Goal: Communication & Community: Answer question/provide support

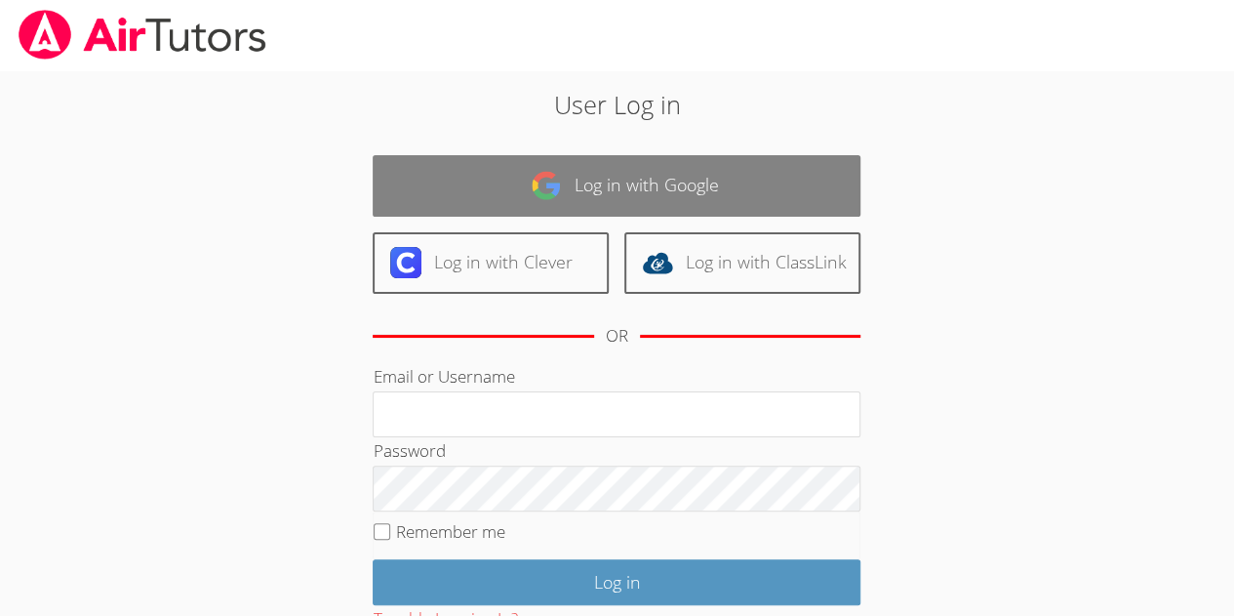
click at [606, 165] on link "Log in with Google" at bounding box center [617, 185] width 488 height 61
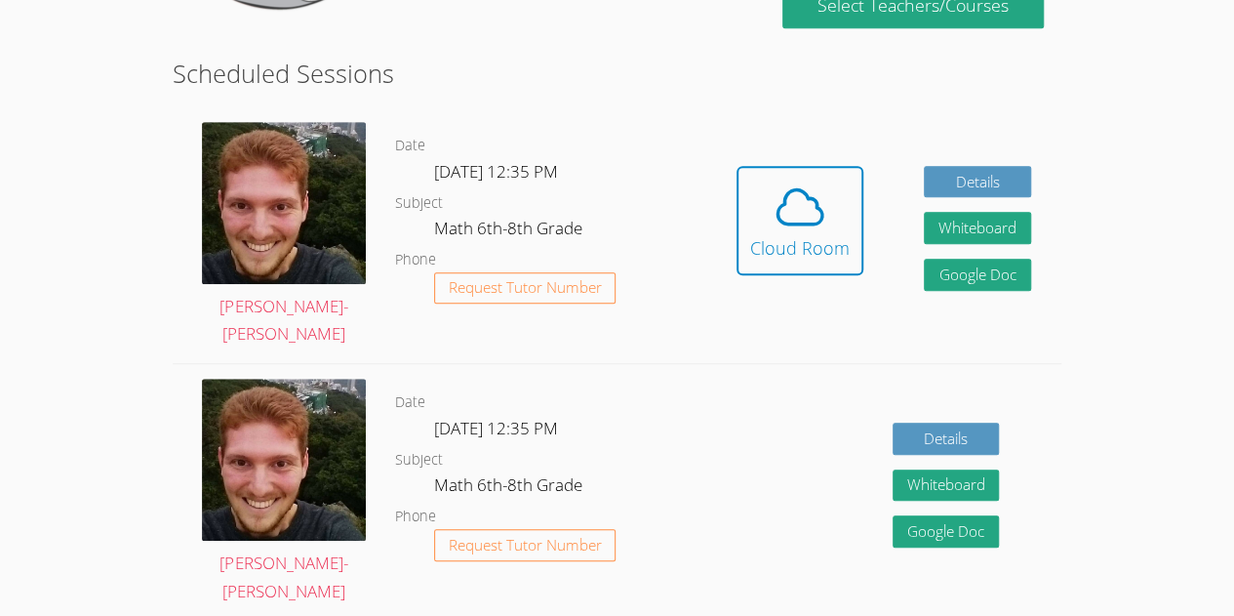
scroll to position [464, 0]
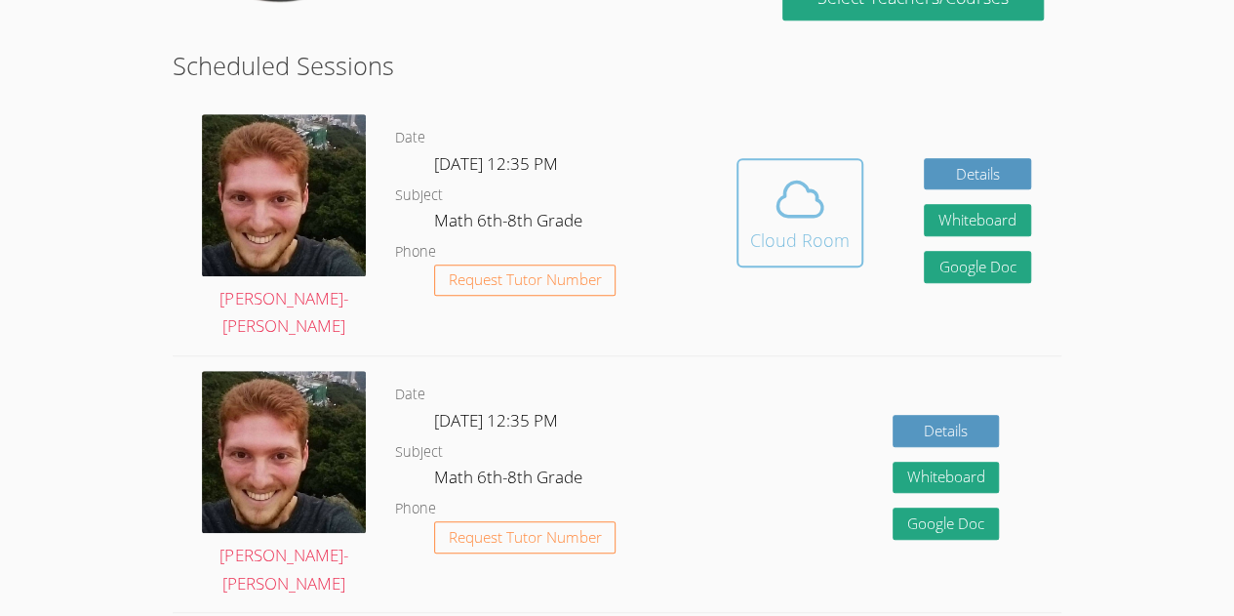
click at [786, 177] on icon at bounding box center [800, 199] width 55 height 55
click at [776, 216] on icon at bounding box center [800, 199] width 55 height 55
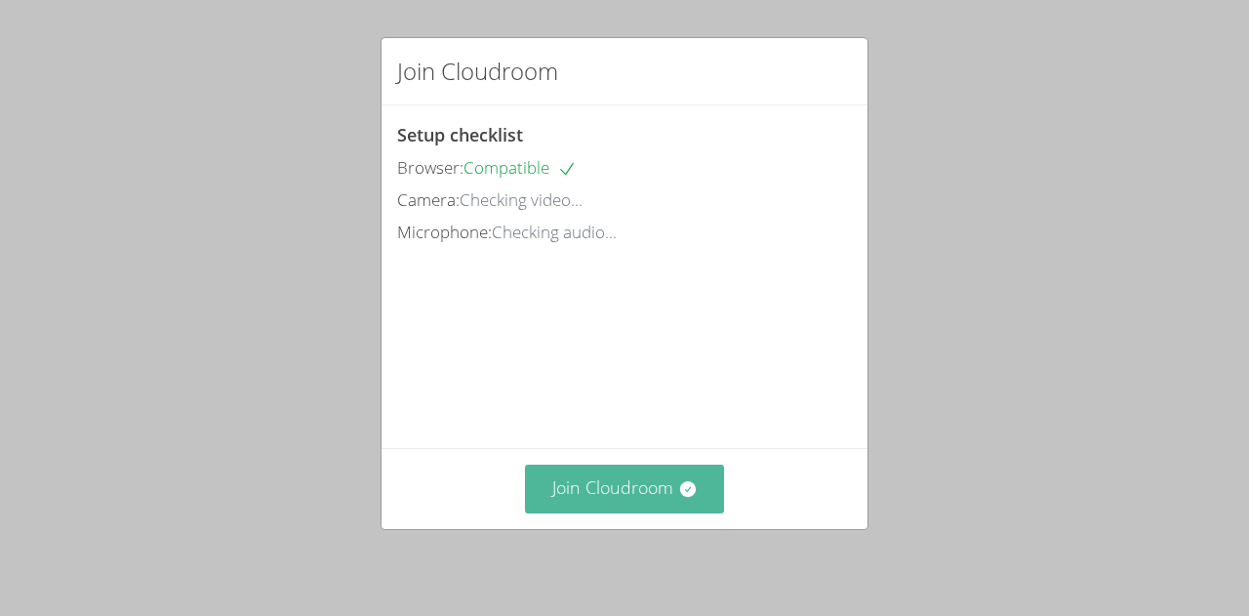
click at [642, 486] on button "Join Cloudroom" at bounding box center [625, 488] width 200 height 48
click at [666, 486] on button "Join Cloudroom" at bounding box center [625, 488] width 200 height 48
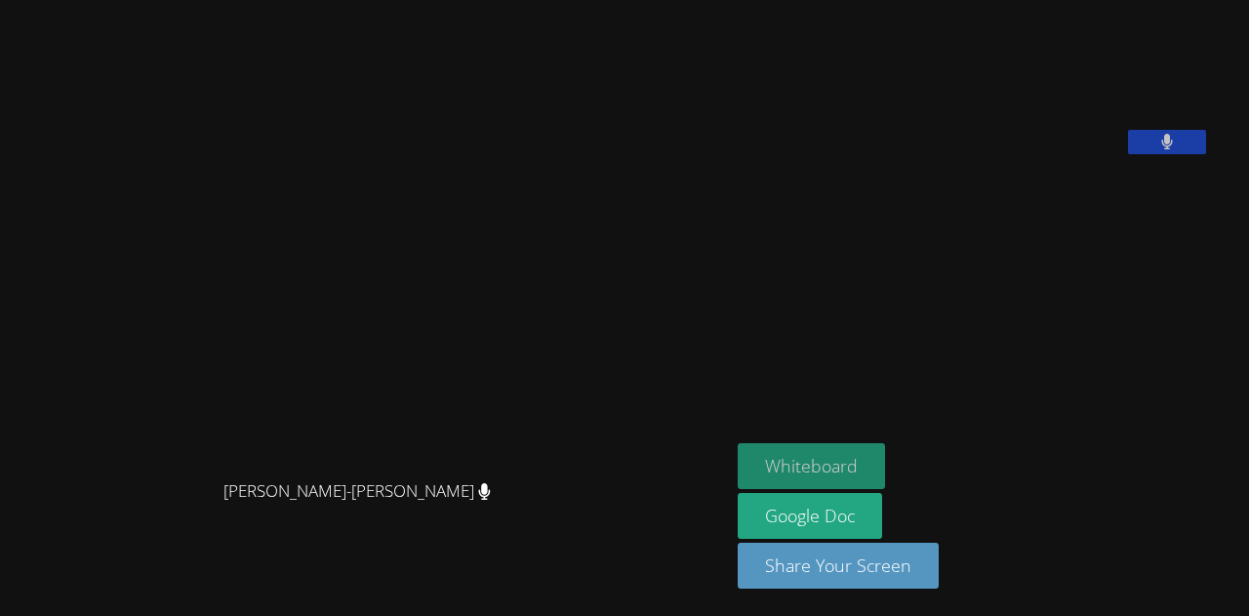
click at [823, 458] on button "Whiteboard" at bounding box center [810, 466] width 147 height 46
click at [1173, 150] on icon at bounding box center [1167, 142] width 12 height 17
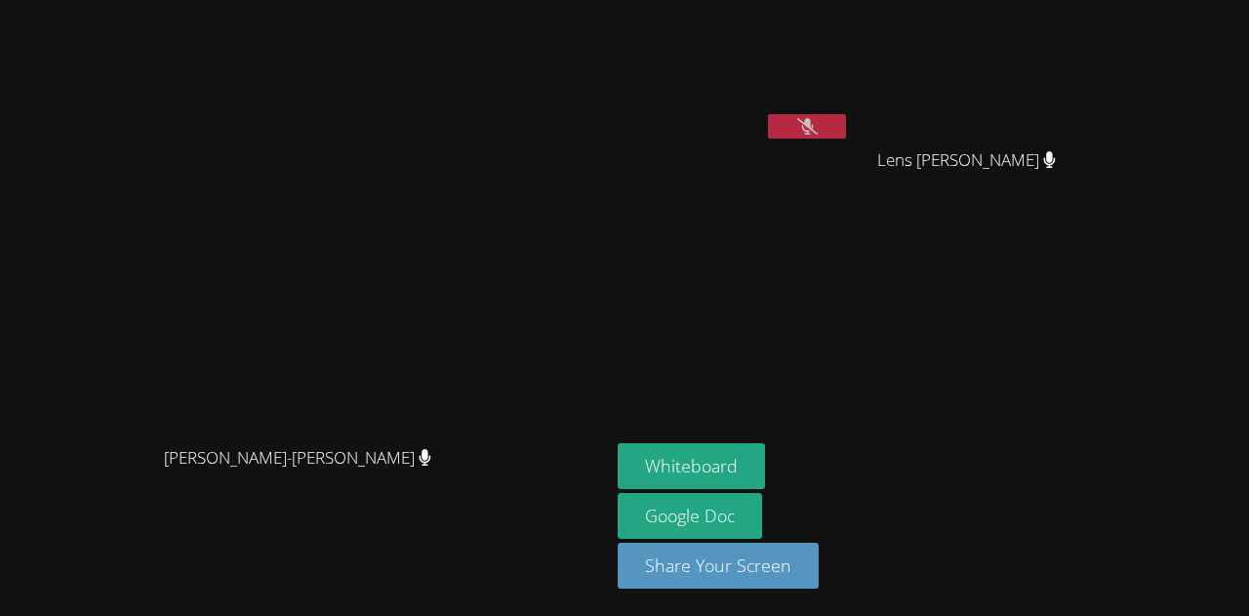
click at [433, 418] on video at bounding box center [305, 268] width 293 height 335
click at [421, 431] on video at bounding box center [305, 268] width 293 height 335
drag, startPoint x: 814, startPoint y: 340, endPoint x: 800, endPoint y: 593, distance: 253.0
click at [800, 593] on aside "Lehensha Morose Lens Francois Lens Francois Alexya Reis Silva Alexya Reis Silva…" at bounding box center [854, 308] width 488 height 616
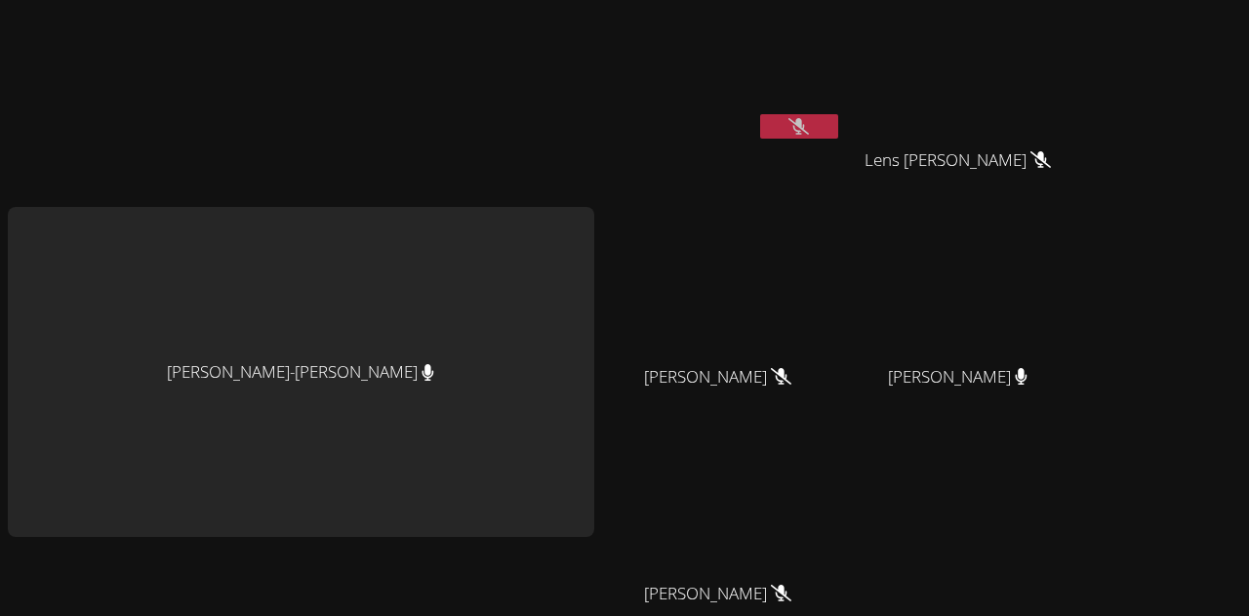
click at [788, 130] on icon at bounding box center [798, 126] width 20 height 17
click at [741, 143] on div "[PERSON_NAME]" at bounding box center [726, 77] width 232 height 139
click at [760, 130] on button at bounding box center [799, 126] width 78 height 24
click at [760, 114] on button at bounding box center [799, 126] width 78 height 24
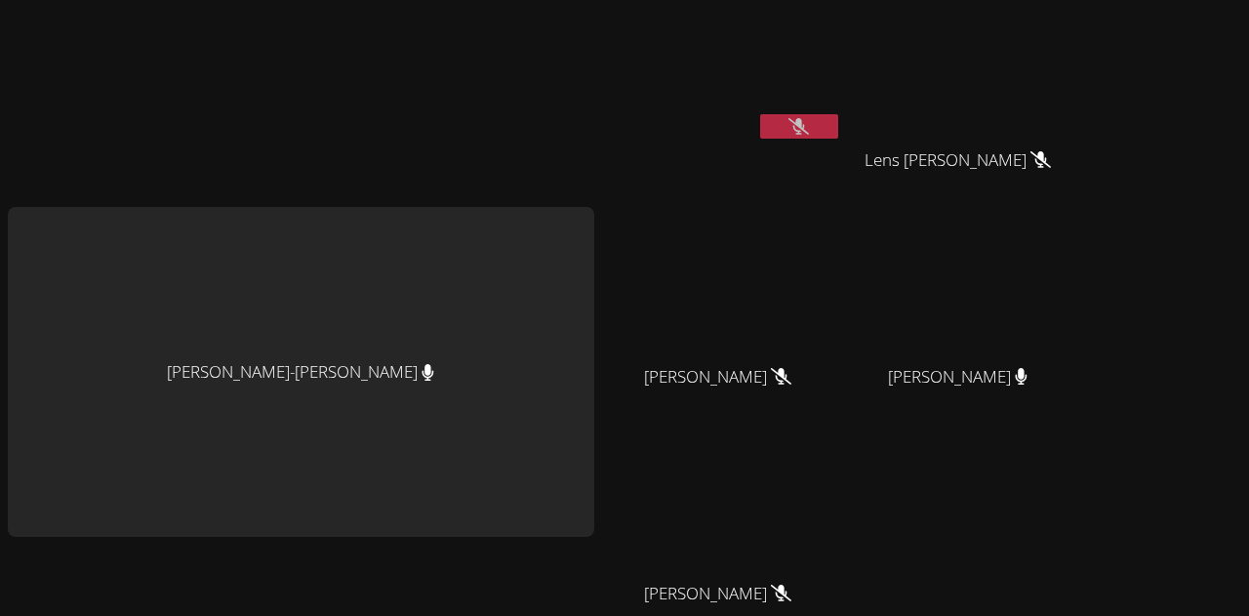
click at [760, 114] on button at bounding box center [799, 126] width 78 height 24
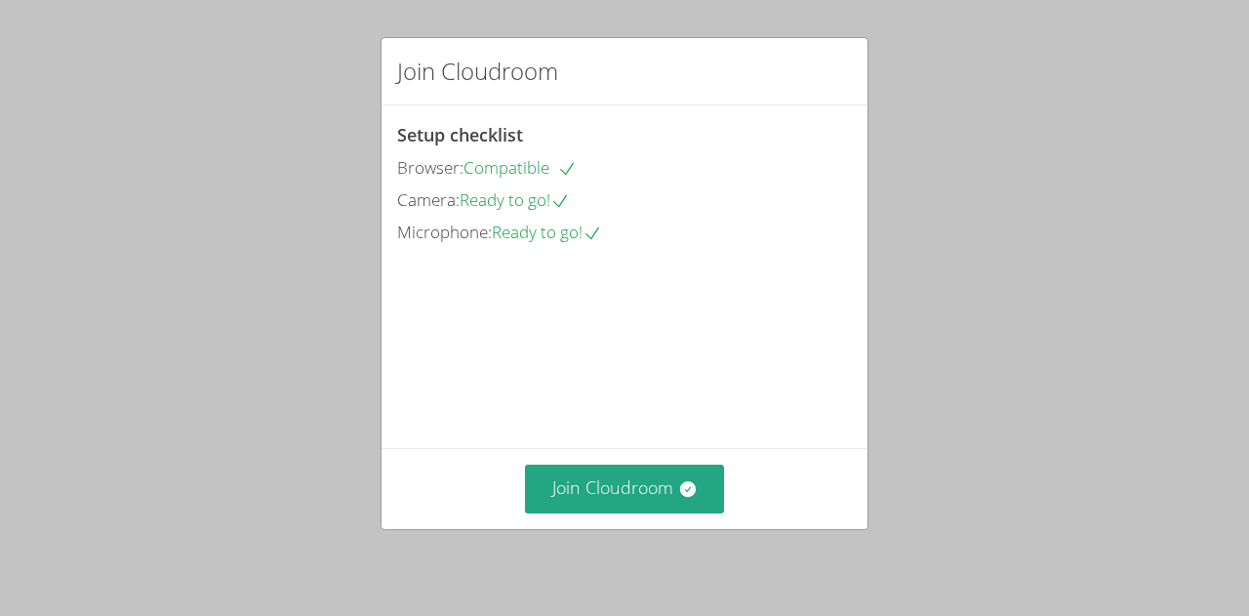
click at [567, 531] on div "Join Cloudroom Setup checklist Browser: Compatible Camera: Ready to go! Microph…" at bounding box center [624, 308] width 1249 height 616
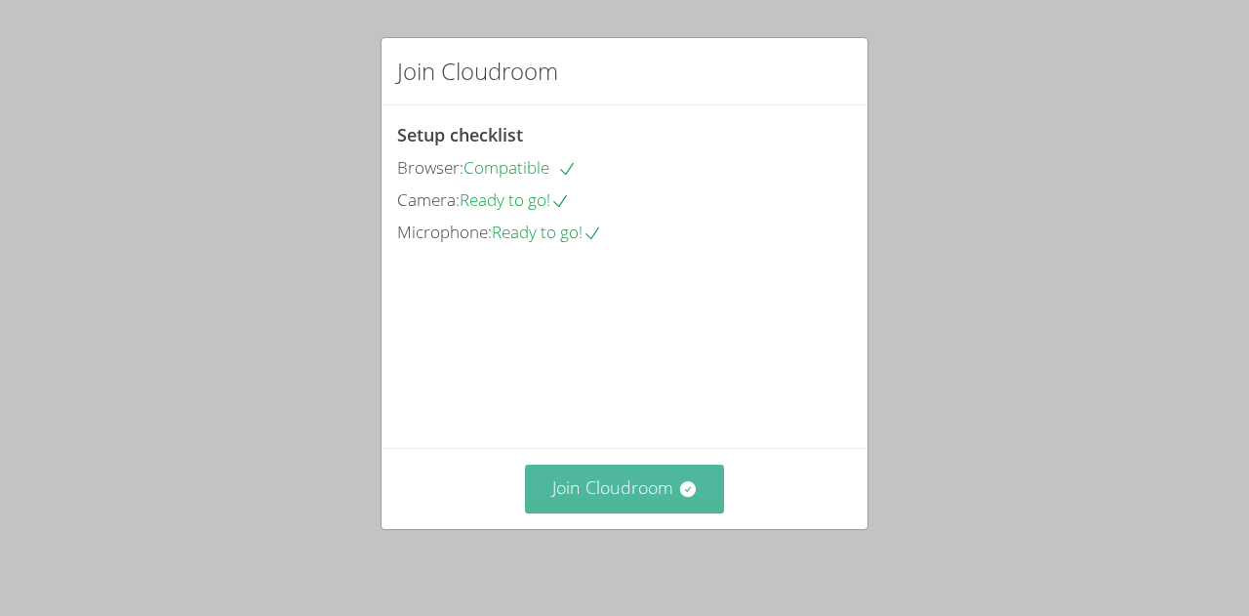
click at [571, 498] on button "Join Cloudroom" at bounding box center [625, 488] width 200 height 48
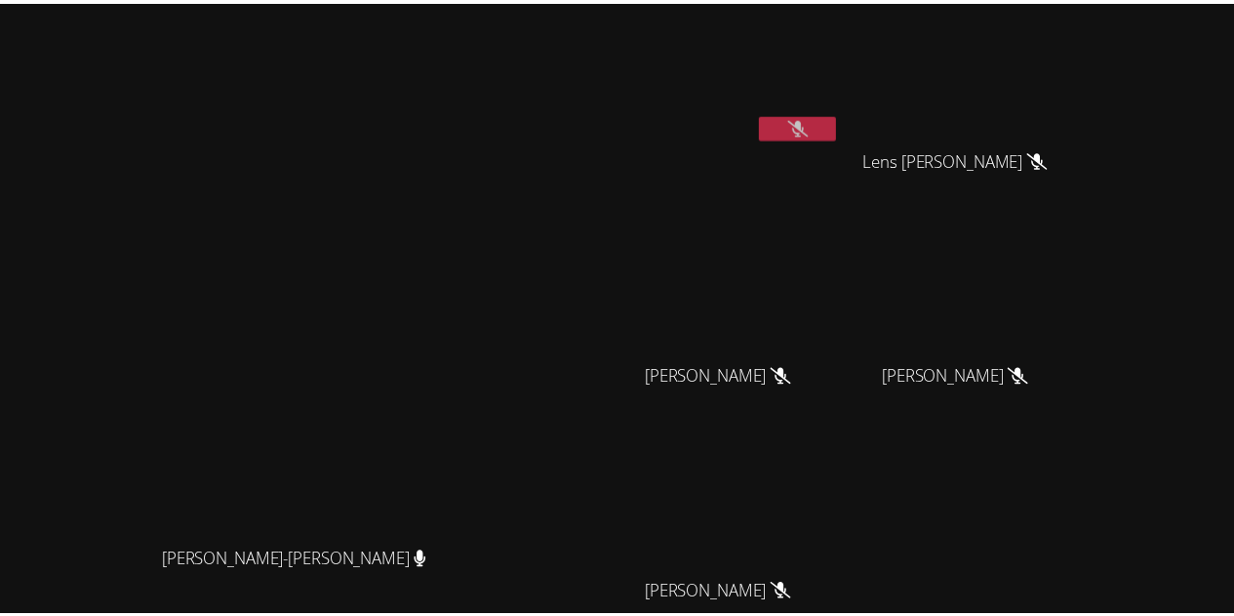
scroll to position [204, 0]
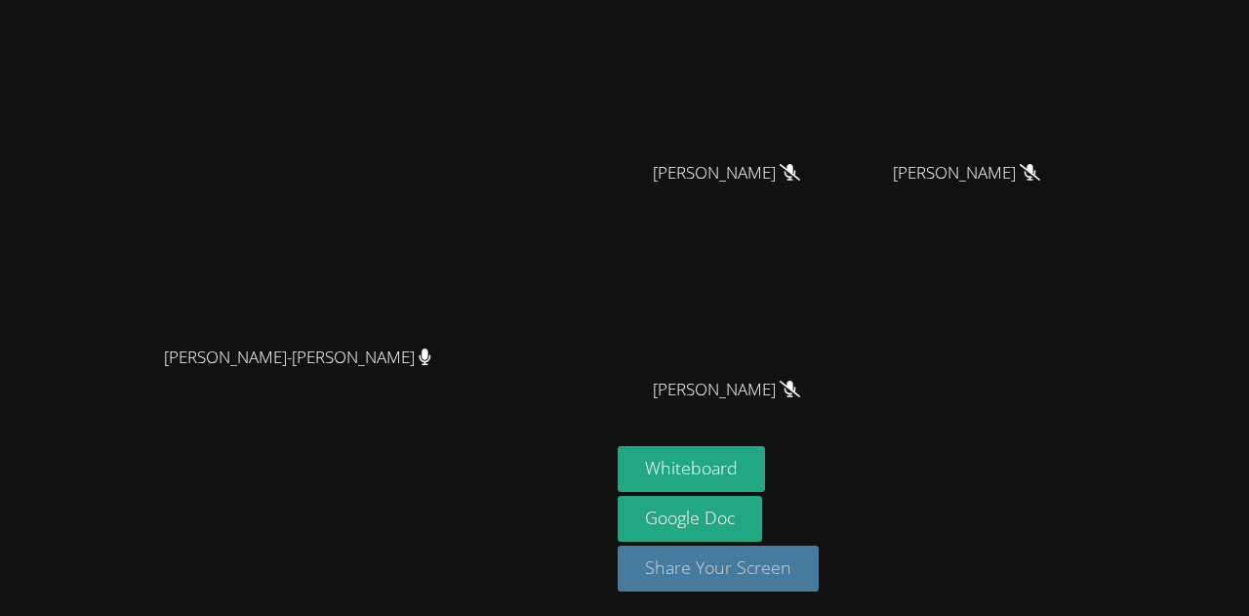
click at [818, 571] on button "Share Your Screen" at bounding box center [717, 568] width 201 height 46
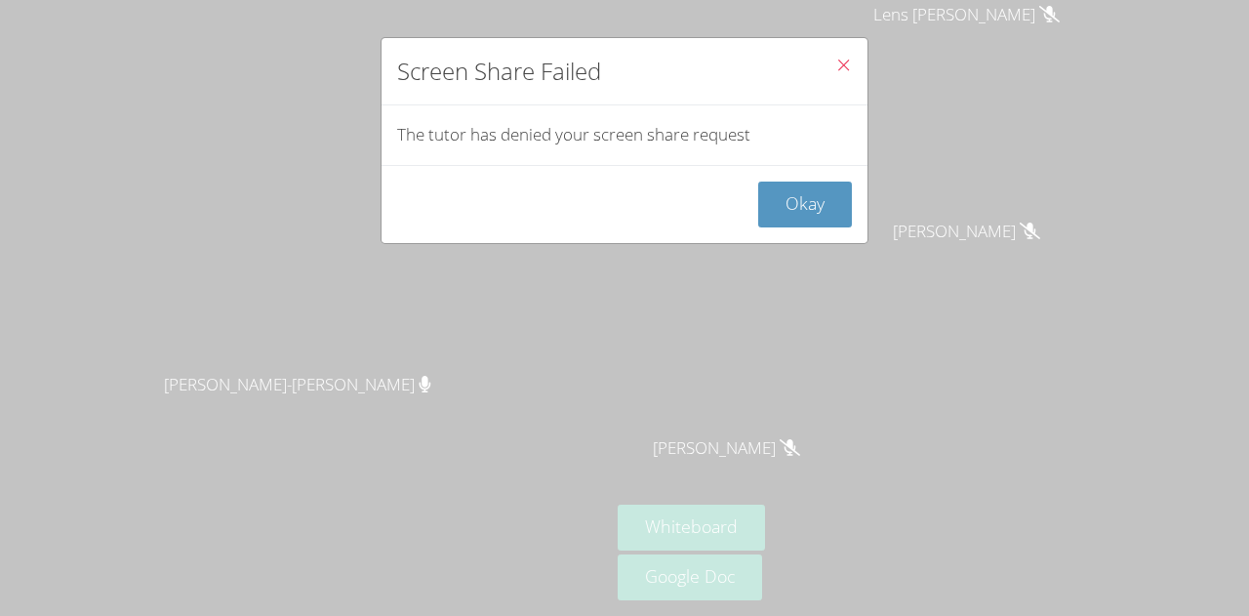
scroll to position [139, 0]
click at [835, 63] on icon "Close" at bounding box center [843, 65] width 17 height 17
click at [781, 197] on button "Okay" at bounding box center [805, 204] width 94 height 46
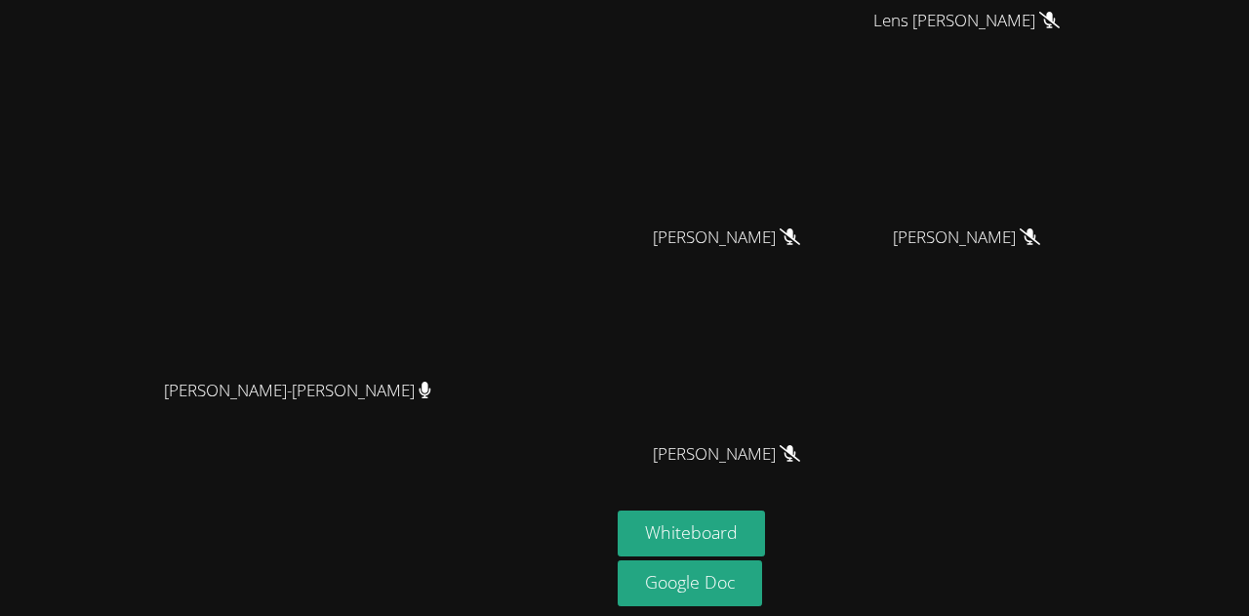
scroll to position [0, 0]
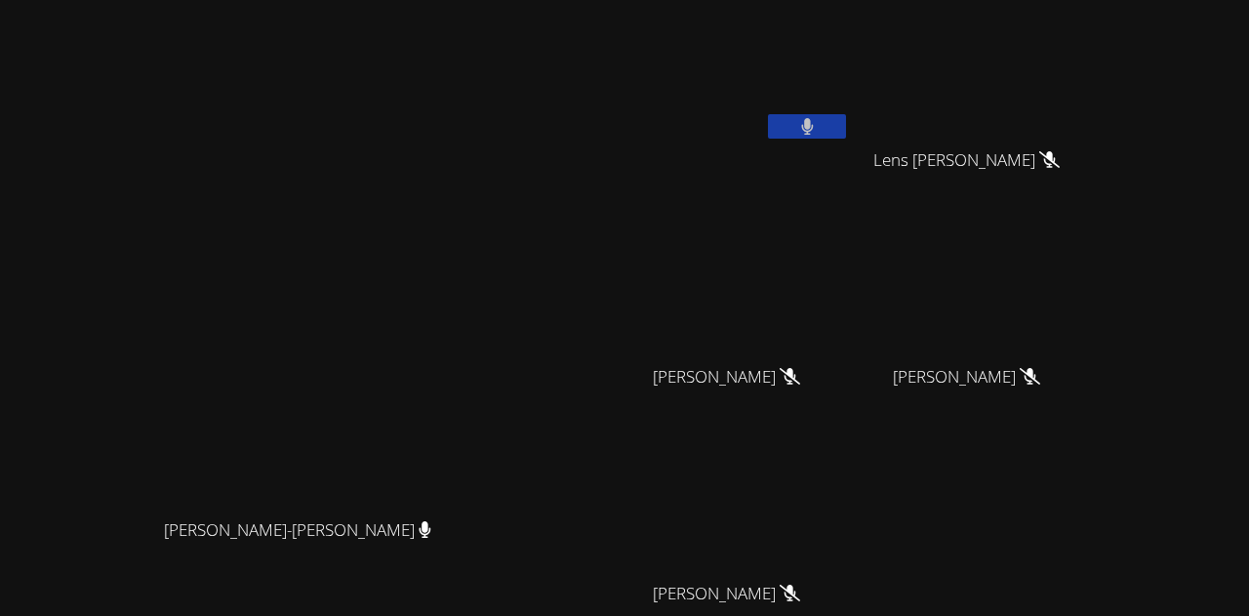
click at [846, 120] on button at bounding box center [807, 126] width 78 height 24
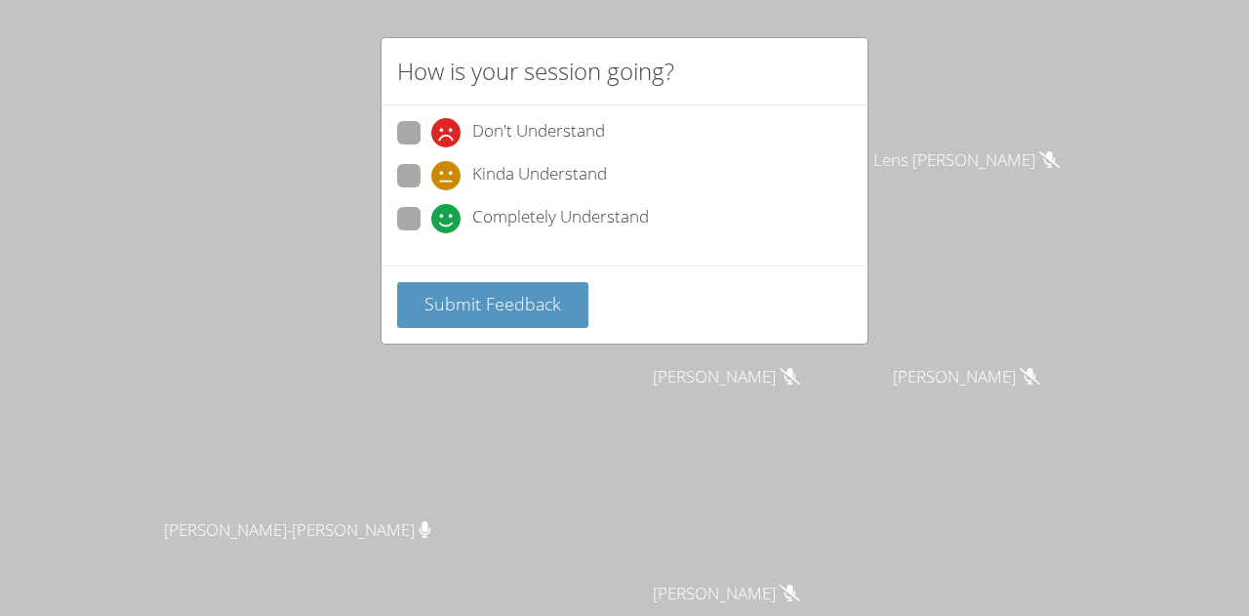
click at [431, 233] on span at bounding box center [431, 233] width 0 height 0
click at [431, 215] on input "Completely Understand" at bounding box center [439, 215] width 17 height 17
radio input "true"
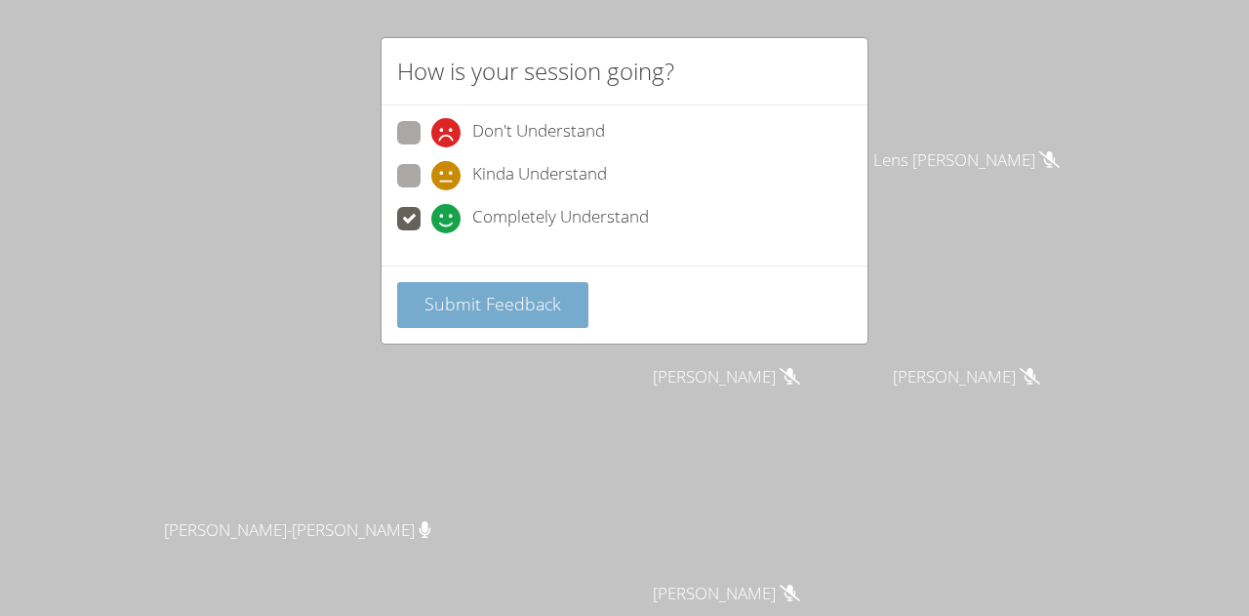
click at [440, 295] on span "Submit Feedback" at bounding box center [492, 303] width 137 height 23
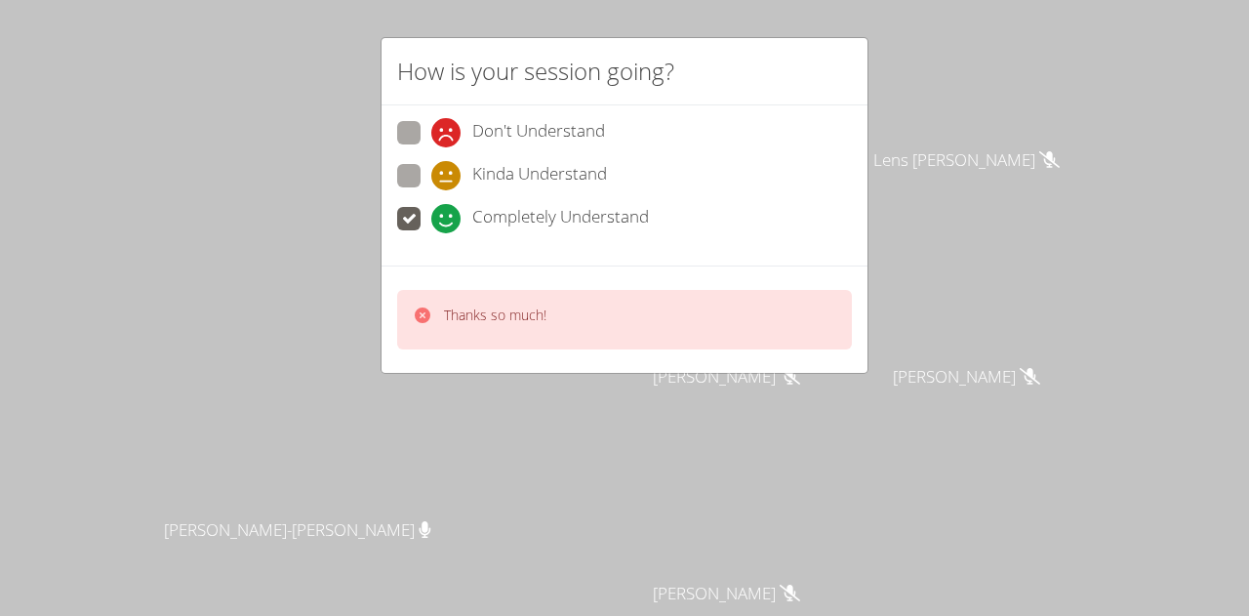
click at [440, 295] on div "Thanks so much!" at bounding box center [624, 320] width 455 height 60
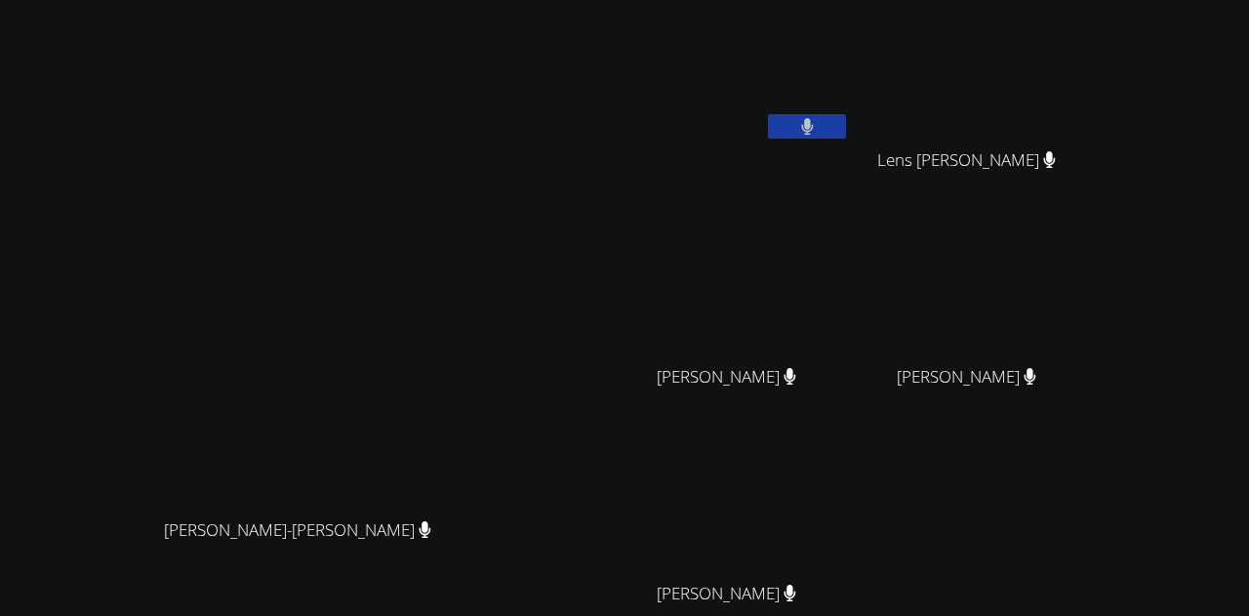
click at [846, 116] on button at bounding box center [807, 126] width 78 height 24
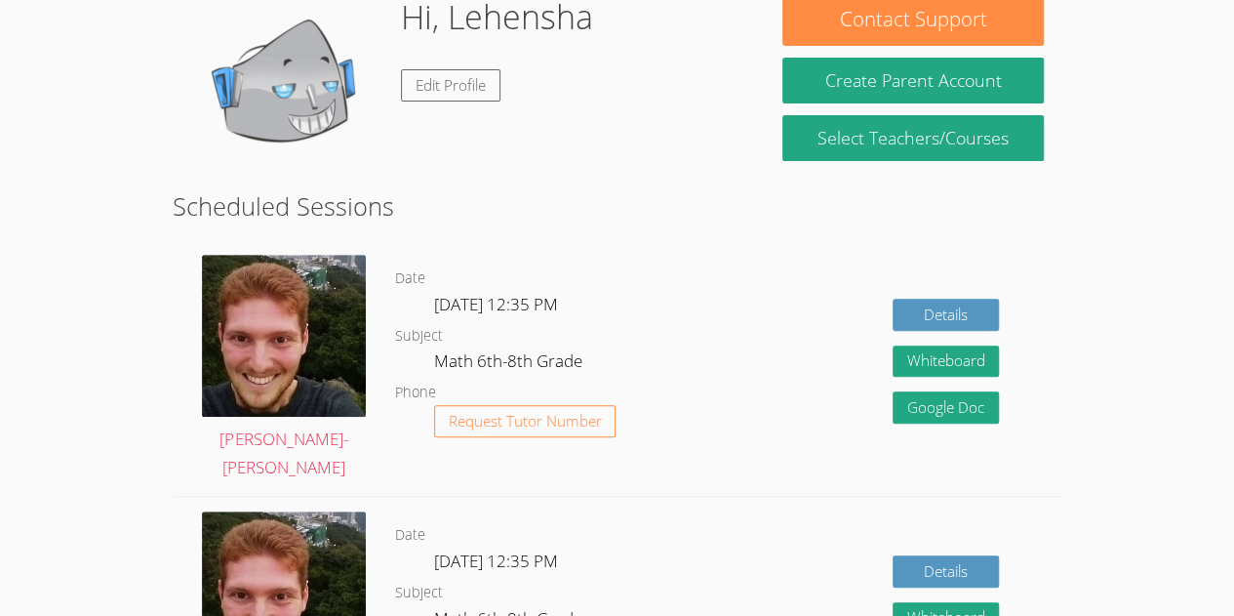
scroll to position [258, 0]
